Goal: Task Accomplishment & Management: Manage account settings

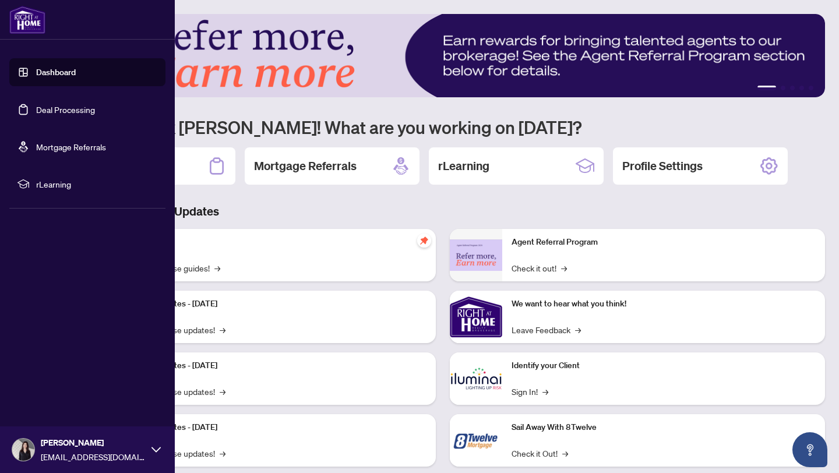
click at [51, 111] on link "Deal Processing" at bounding box center [65, 109] width 59 height 10
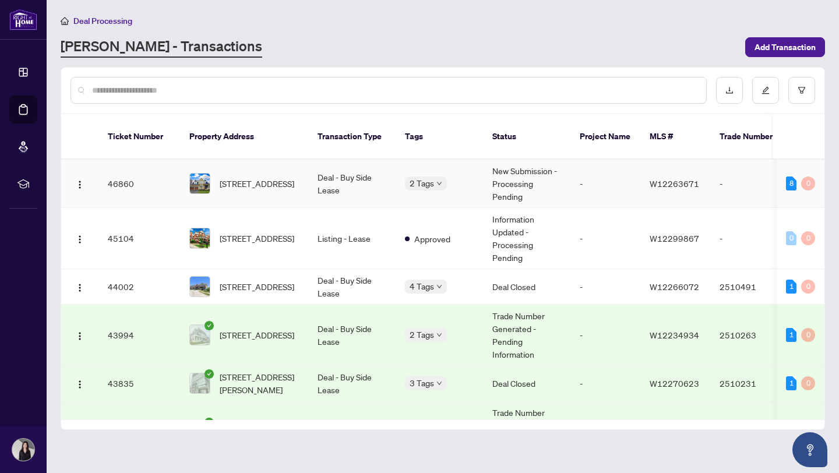
scroll to position [2, 0]
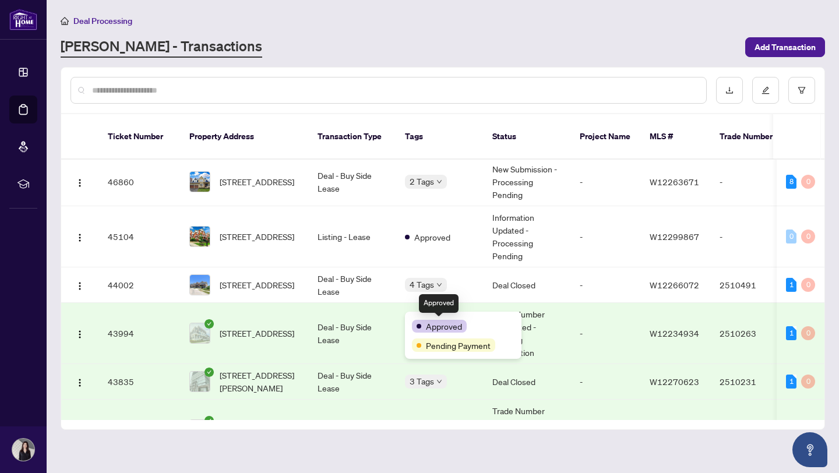
click at [360, 324] on td "Deal - Buy Side Lease" at bounding box center [351, 333] width 87 height 61
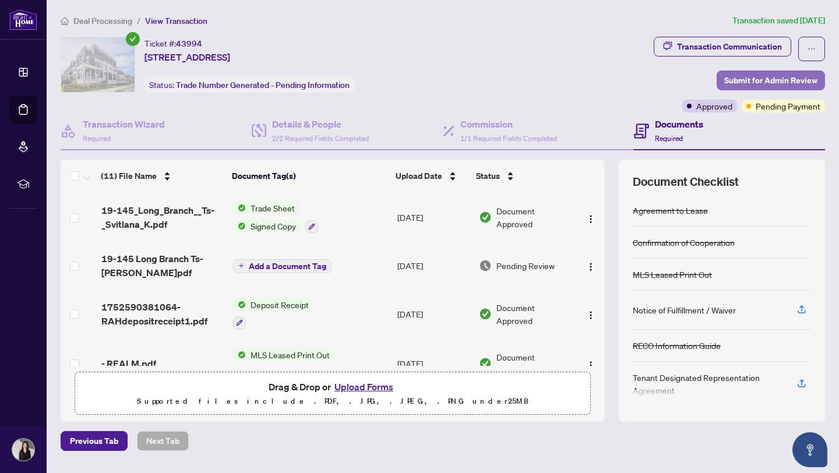
click at [740, 82] on span "Submit for Admin Review" at bounding box center [771, 80] width 93 height 19
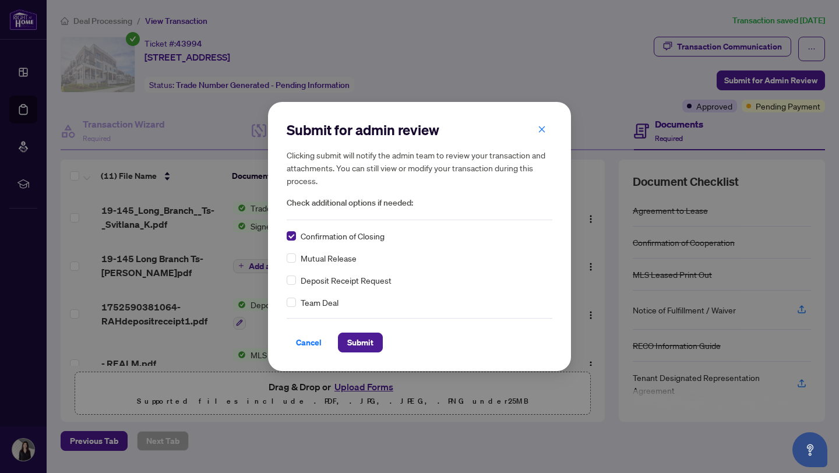
click at [347, 353] on div "Submit for admin review Clicking submit will notify the admin team to review yo…" at bounding box center [419, 236] width 303 height 269
click at [347, 348] on span "Submit" at bounding box center [360, 342] width 26 height 19
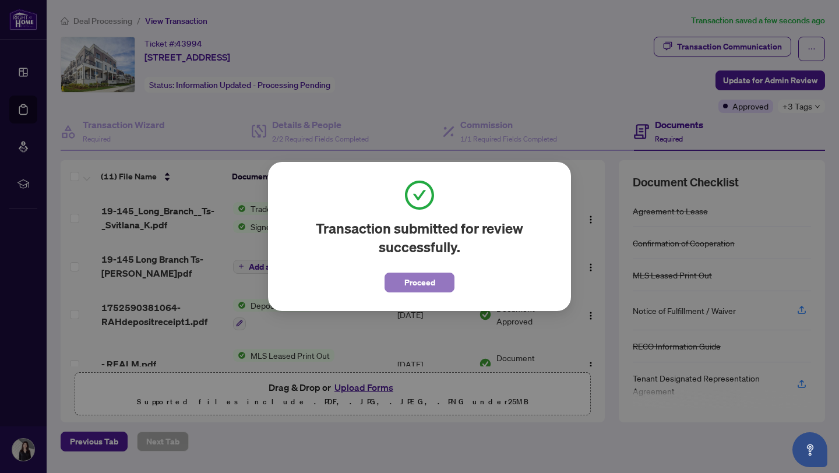
click at [406, 291] on span "Proceed" at bounding box center [420, 282] width 31 height 19
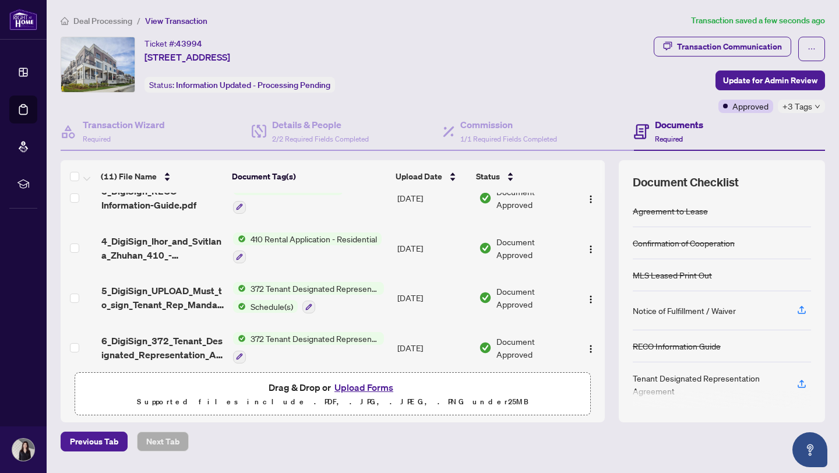
scroll to position [371, 0]
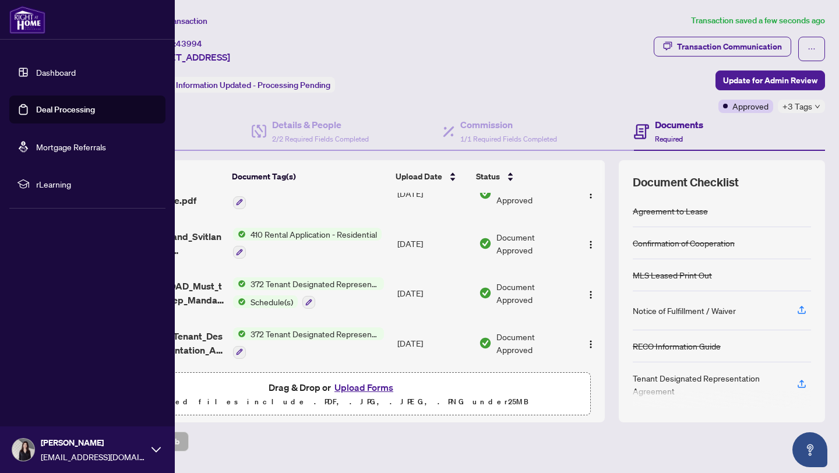
click at [36, 73] on link "Dashboard" at bounding box center [56, 72] width 40 height 10
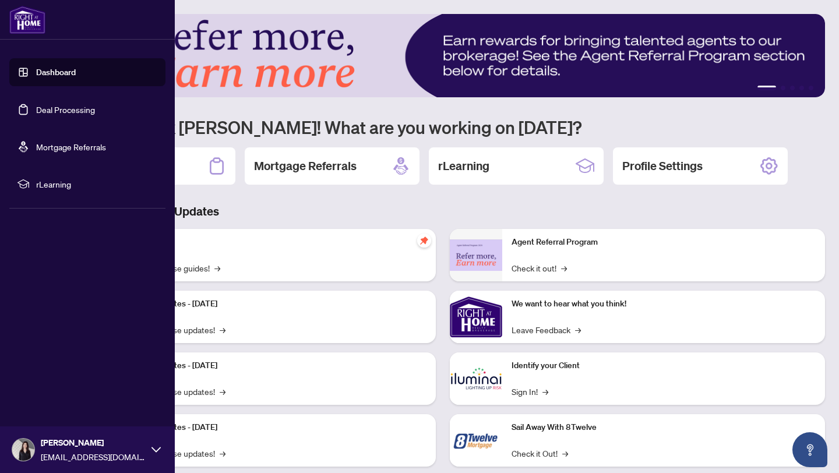
click at [55, 108] on link "Deal Processing" at bounding box center [65, 109] width 59 height 10
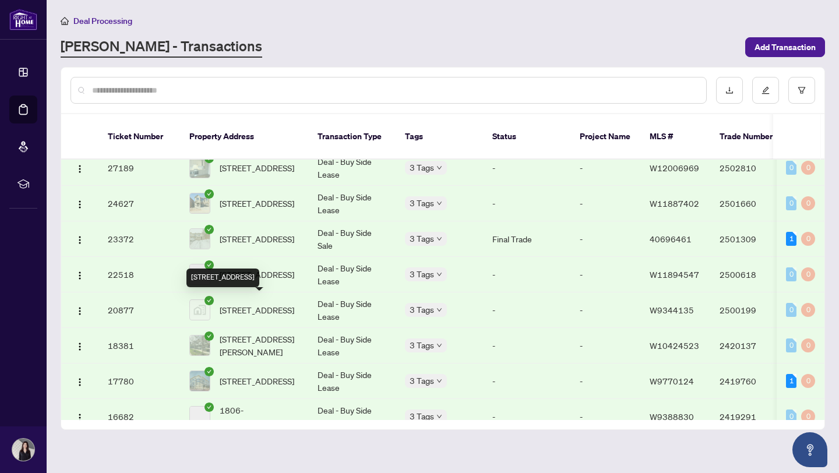
scroll to position [959, 0]
click at [273, 304] on span "[STREET_ADDRESS]" at bounding box center [257, 309] width 75 height 13
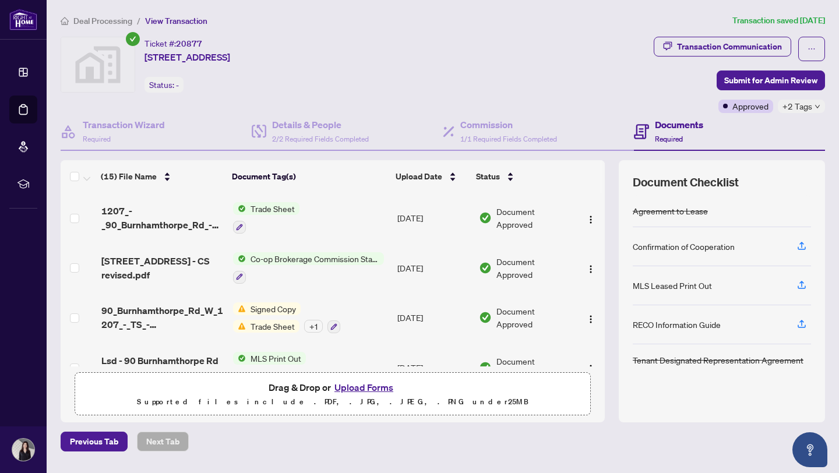
click at [269, 210] on span "Trade Sheet" at bounding box center [273, 208] width 54 height 13
click at [179, 213] on span "1207_-_90_Burnhamthorpe_Rd_-_TS_Revised_-_Svitlana_to_Review.pdf" at bounding box center [162, 218] width 122 height 28
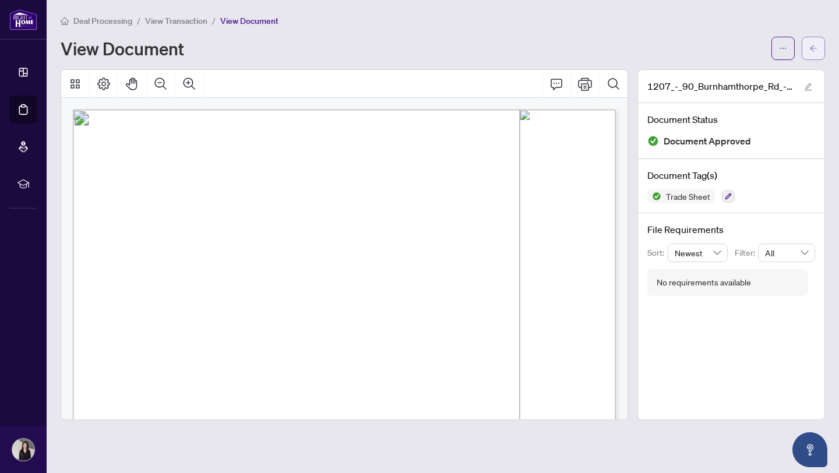
click at [816, 46] on icon "arrow-left" at bounding box center [814, 48] width 8 height 8
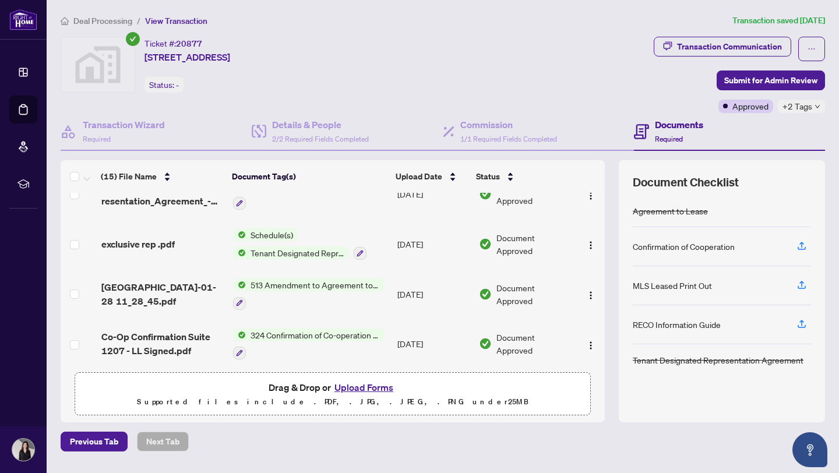
scroll to position [571, 0]
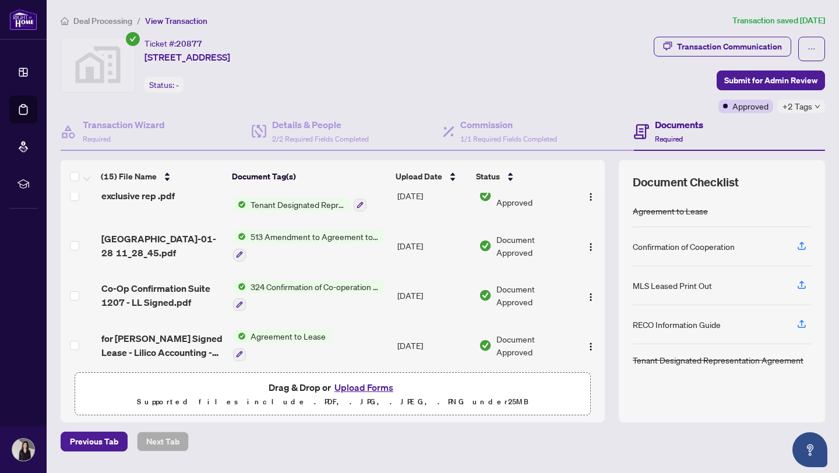
click at [817, 104] on icon "down" at bounding box center [818, 107] width 6 height 6
click at [548, 106] on div "Ticket #: 20877 [STREET_ADDRESS] Status: -" at bounding box center [354, 75] width 593 height 76
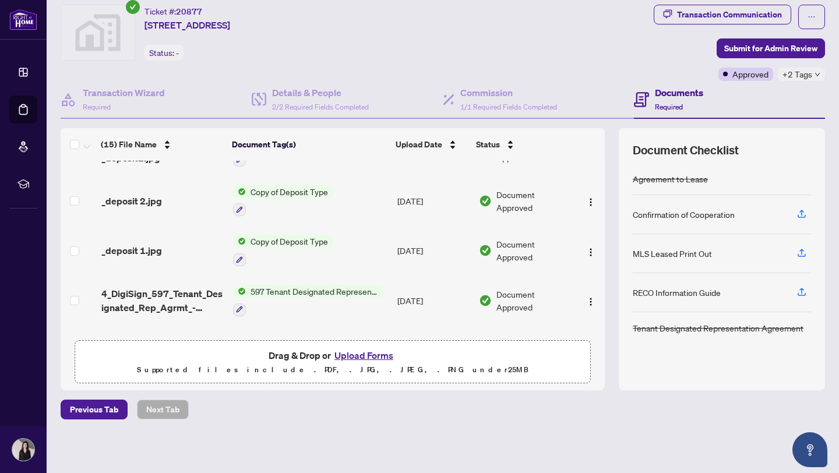
scroll to position [0, 0]
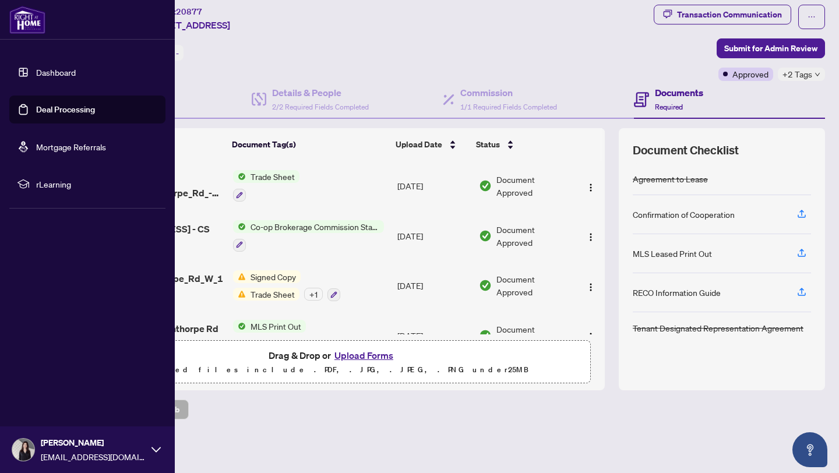
click at [50, 67] on link "Dashboard" at bounding box center [56, 72] width 40 height 10
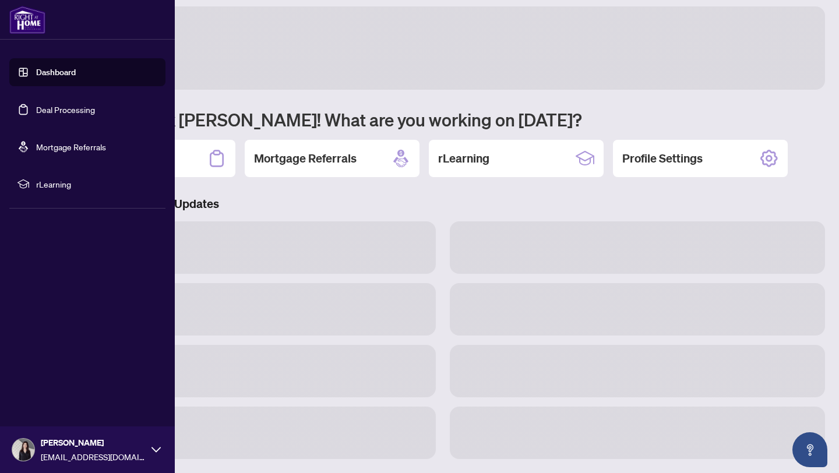
scroll to position [25, 0]
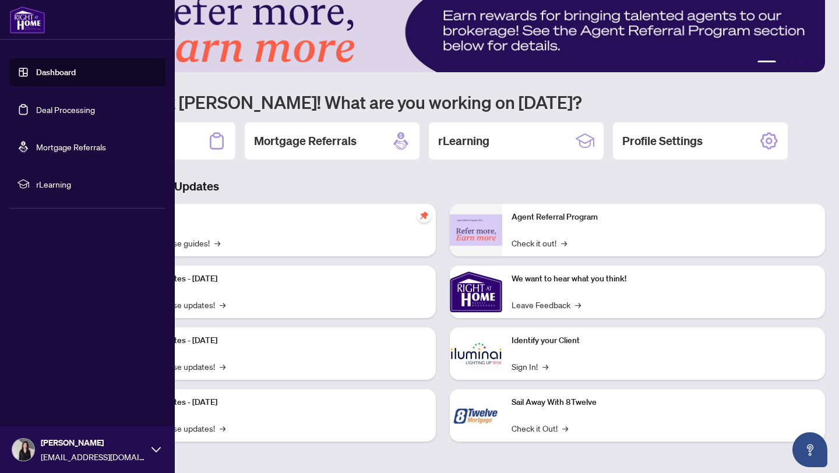
click at [36, 150] on link "Mortgage Referrals" at bounding box center [71, 147] width 70 height 10
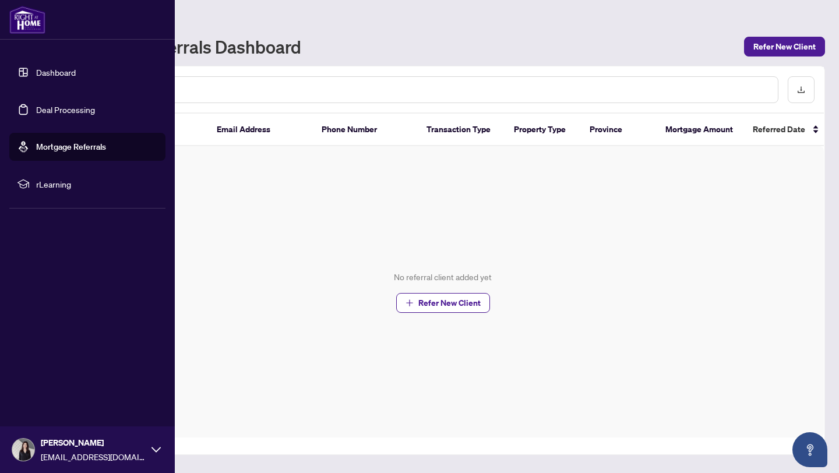
click at [40, 111] on link "Deal Processing" at bounding box center [65, 109] width 59 height 10
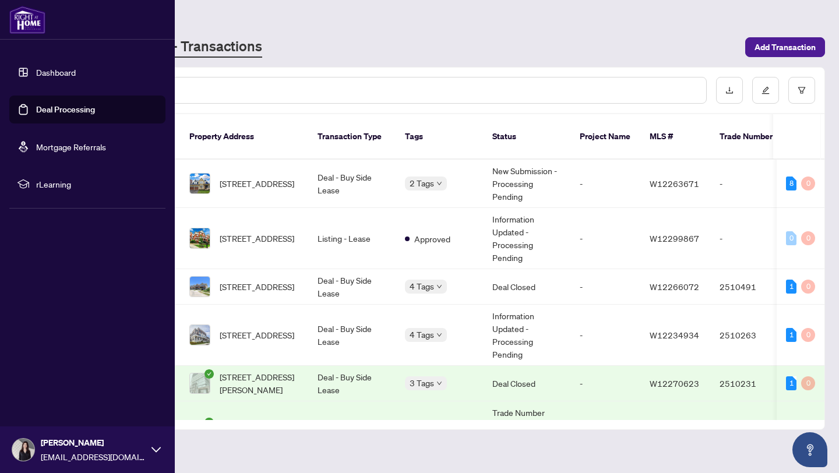
click at [50, 78] on link "Dashboard" at bounding box center [56, 72] width 40 height 10
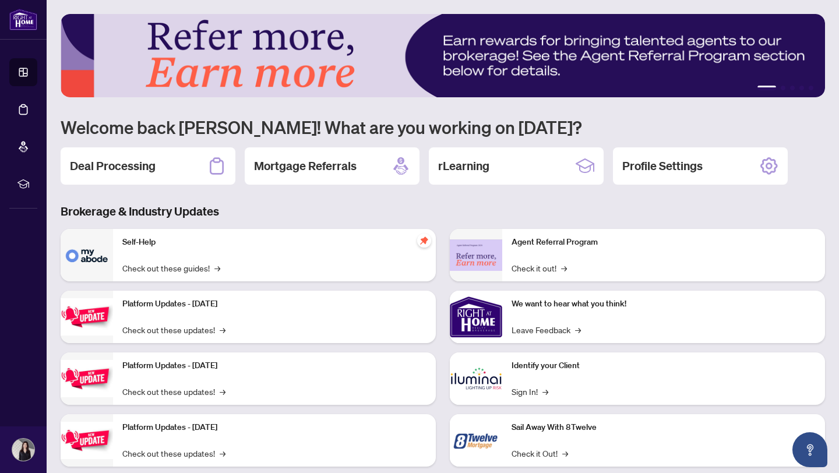
scroll to position [25, 0]
